Goal: Information Seeking & Learning: Learn about a topic

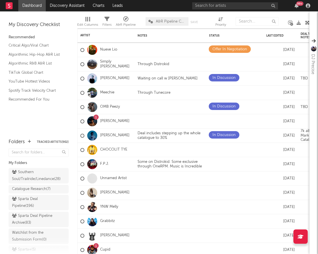
drag, startPoint x: 0, startPoint y: 0, endPoint x: 239, endPoint y: 10, distance: 239.0
click at [239, 10] on div "99 +" at bounding box center [252, 5] width 120 height 11
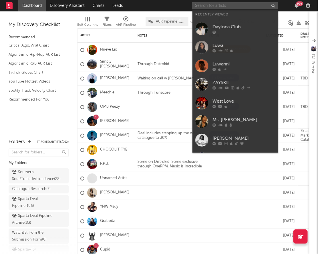
click at [236, 7] on input "text" at bounding box center [235, 5] width 86 height 7
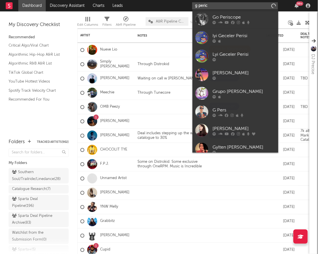
type input "g perico"
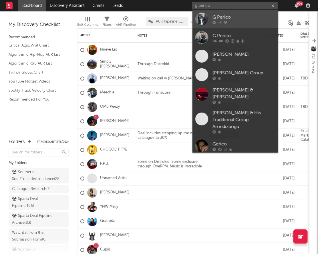
click at [218, 19] on div "G Perico" at bounding box center [244, 17] width 63 height 7
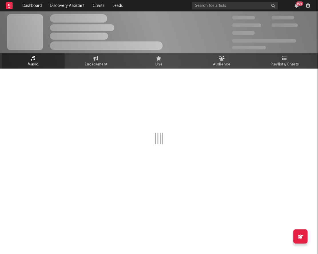
select select "6m"
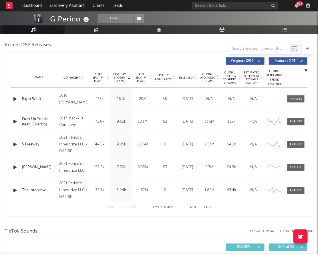
scroll to position [198, 0]
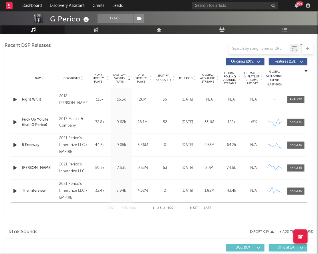
click at [75, 76] on div "Copyright" at bounding box center [73, 78] width 29 height 4
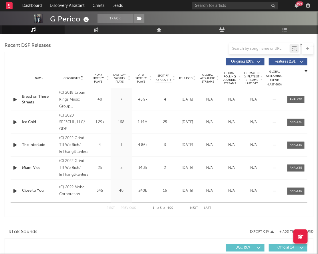
click at [76, 78] on span "Copyright" at bounding box center [72, 78] width 17 height 3
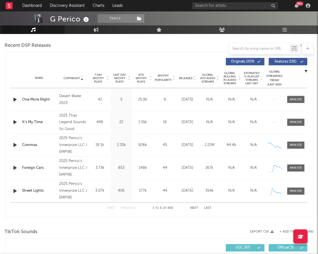
click at [76, 79] on span "Copyright" at bounding box center [72, 78] width 17 height 3
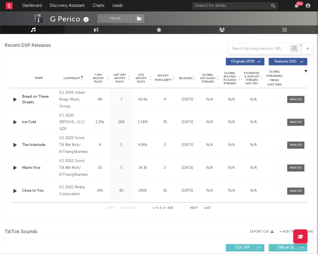
click at [183, 75] on div "Name Copyright Label Album Names Composer Names 7 Day Spotify Plays Last Day Sp…" at bounding box center [159, 78] width 297 height 20
click at [183, 79] on span "Released" at bounding box center [185, 78] width 13 height 3
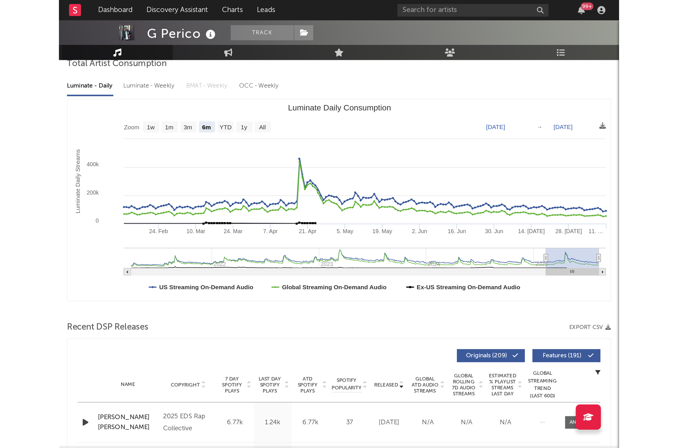
scroll to position [0, 0]
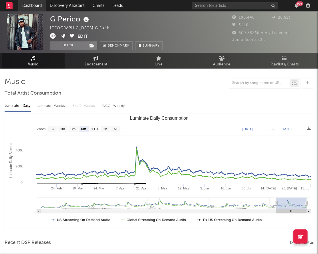
click at [30, 4] on link "Dashboard" at bounding box center [31, 5] width 27 height 11
